Goal: Task Accomplishment & Management: Manage account settings

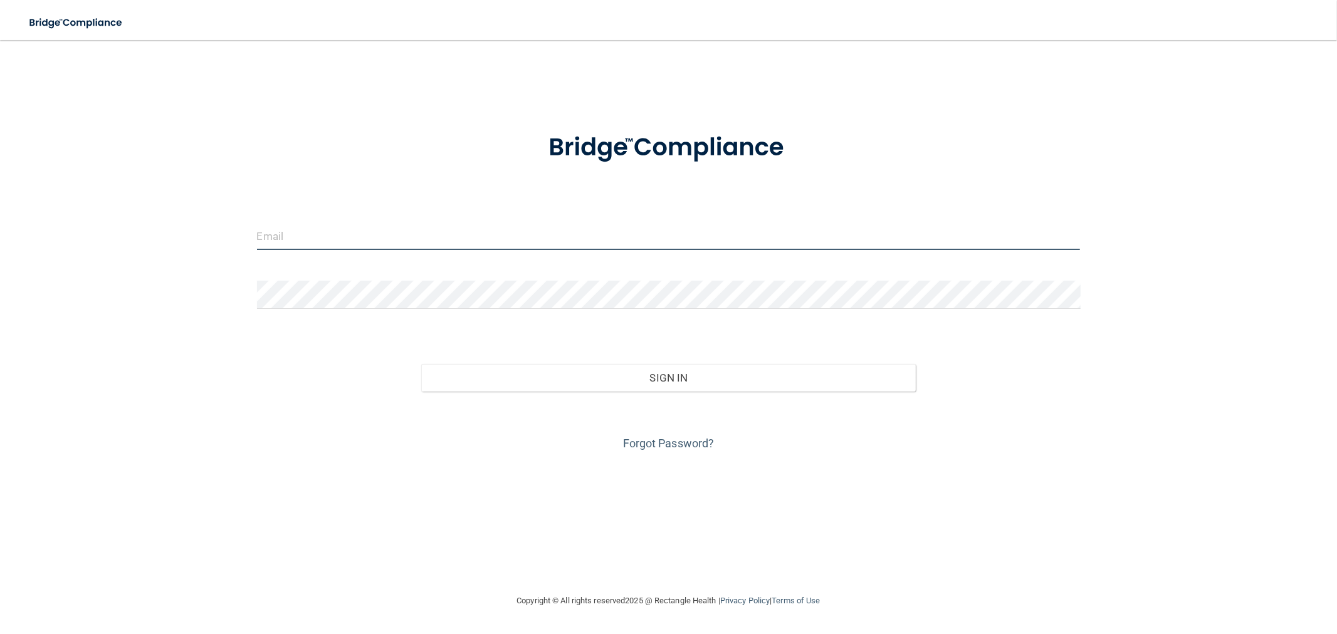
click at [377, 231] on input "email" at bounding box center [669, 236] width 824 height 28
type input "[EMAIL_ADDRESS][DOMAIN_NAME]"
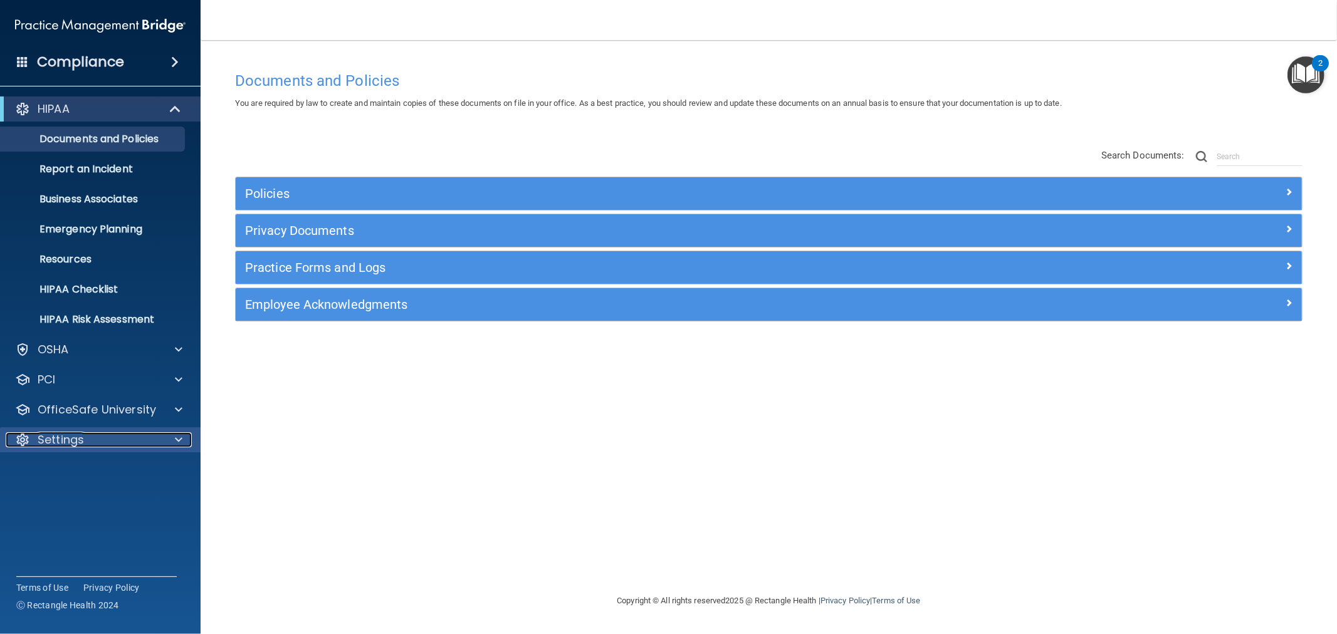
click at [132, 442] on div "Settings" at bounding box center [83, 440] width 155 height 15
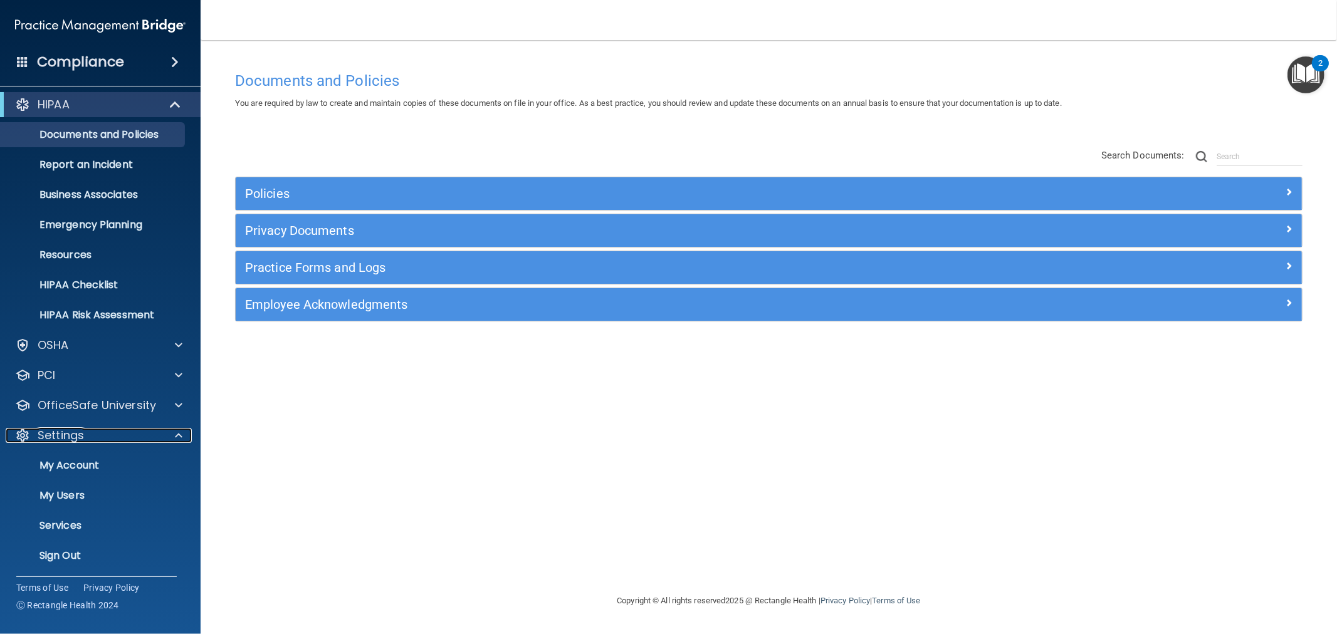
scroll to position [5, 0]
click at [92, 490] on p "My Users" at bounding box center [93, 495] width 171 height 13
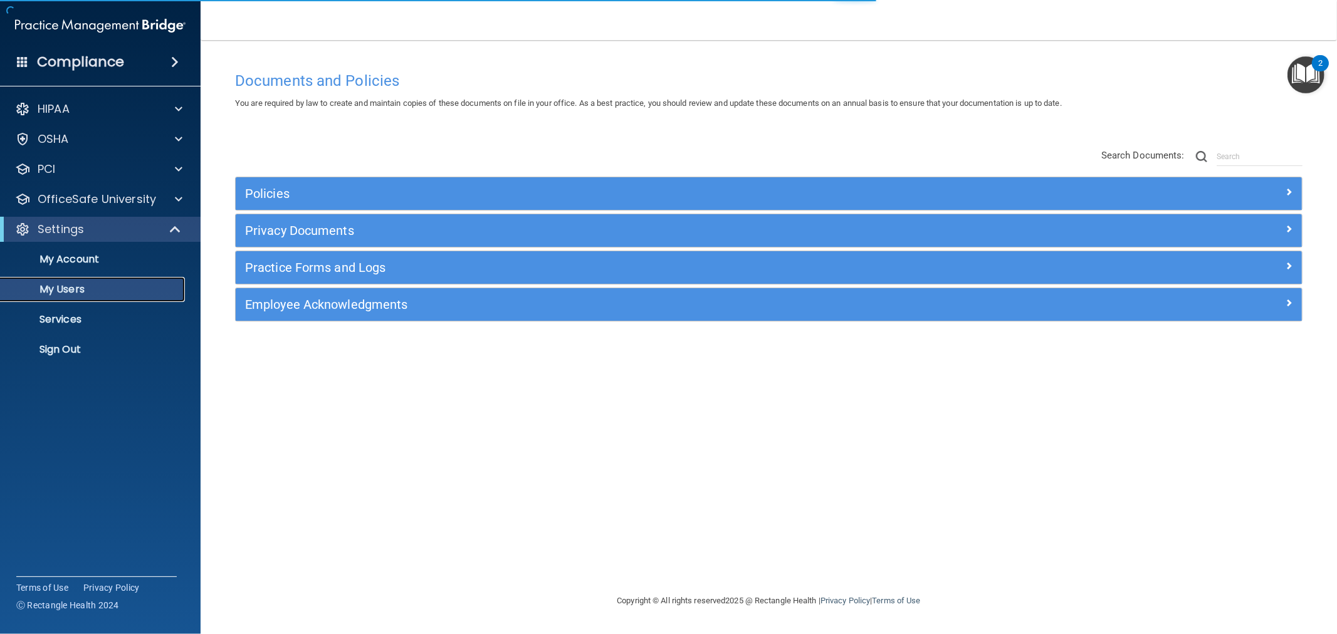
select select "20"
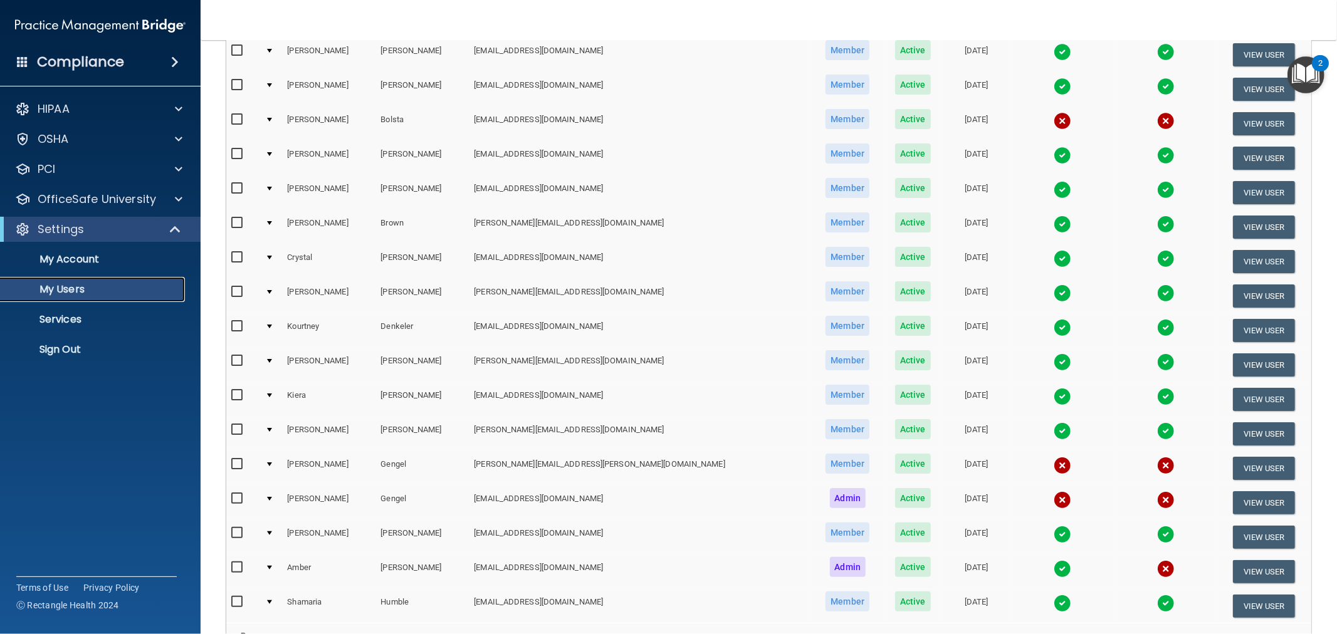
scroll to position [256, 0]
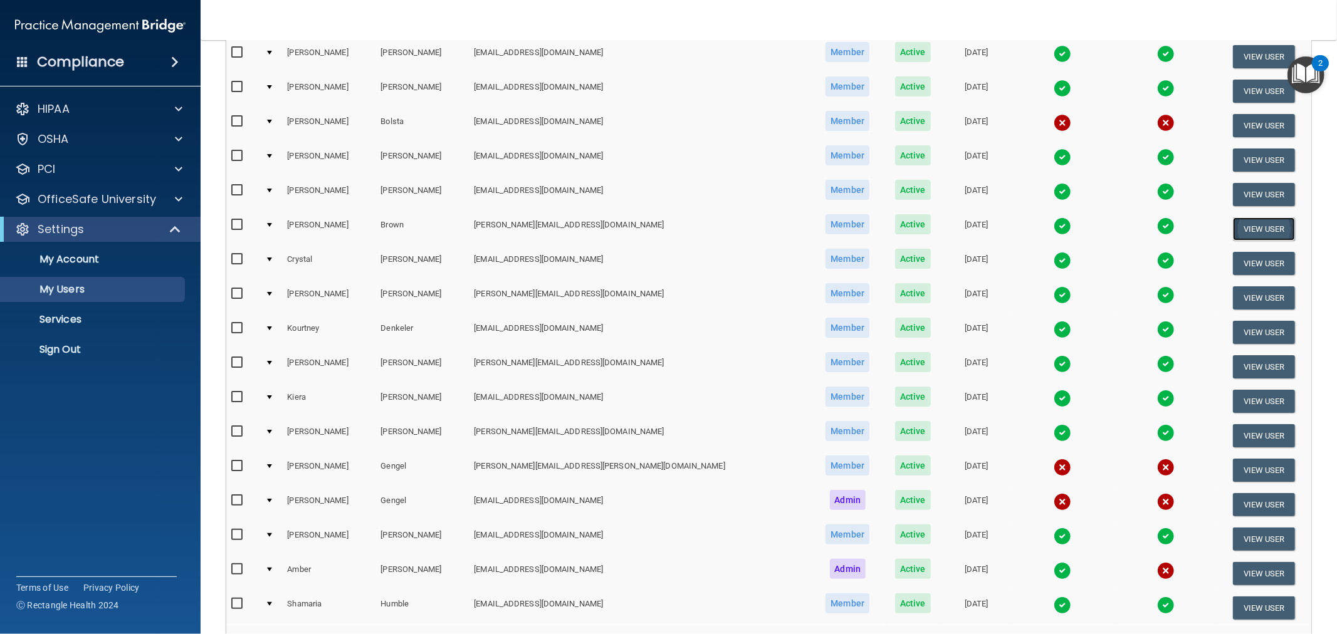
click at [1246, 223] on button "View User" at bounding box center [1264, 229] width 62 height 23
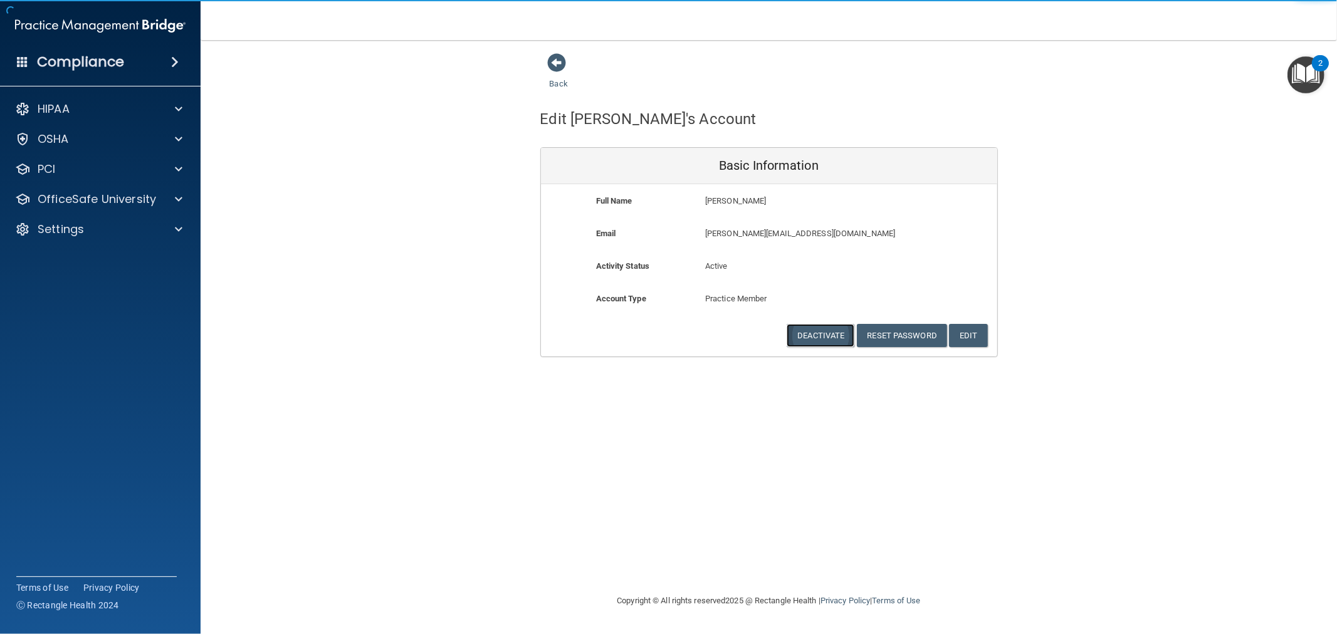
click at [804, 337] on button "Deactivate" at bounding box center [821, 335] width 68 height 23
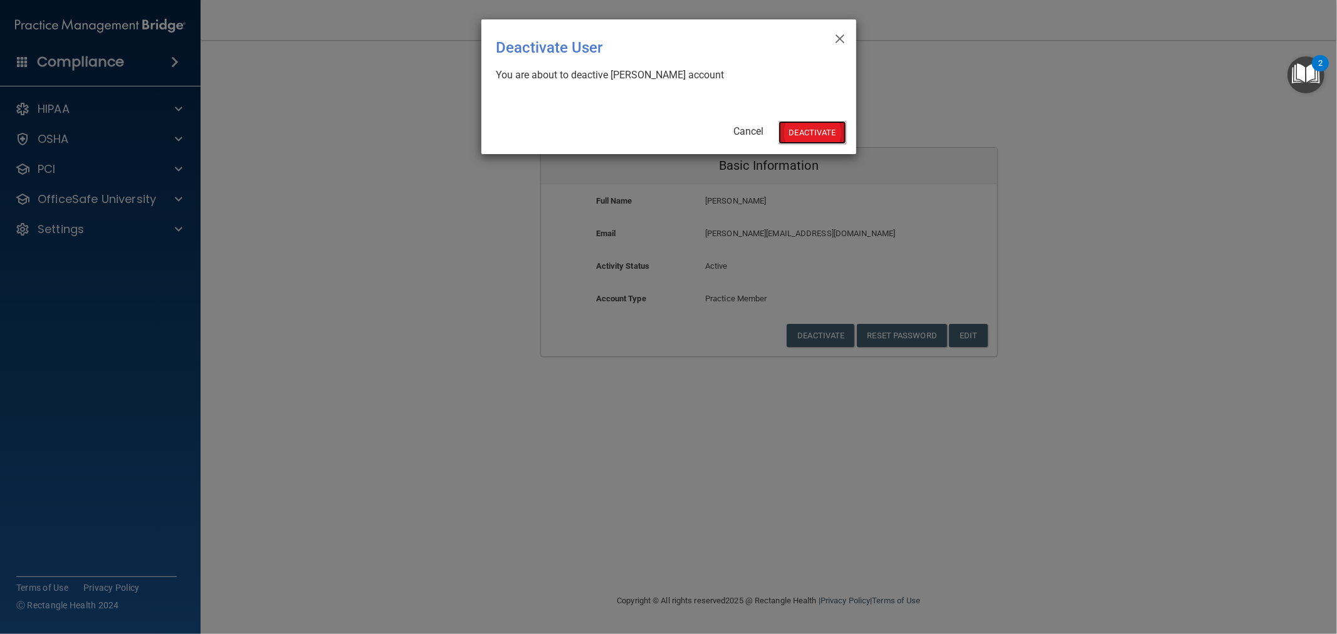
click at [815, 133] on button "Deactivate" at bounding box center [813, 132] width 68 height 23
